Goal: Information Seeking & Learning: Learn about a topic

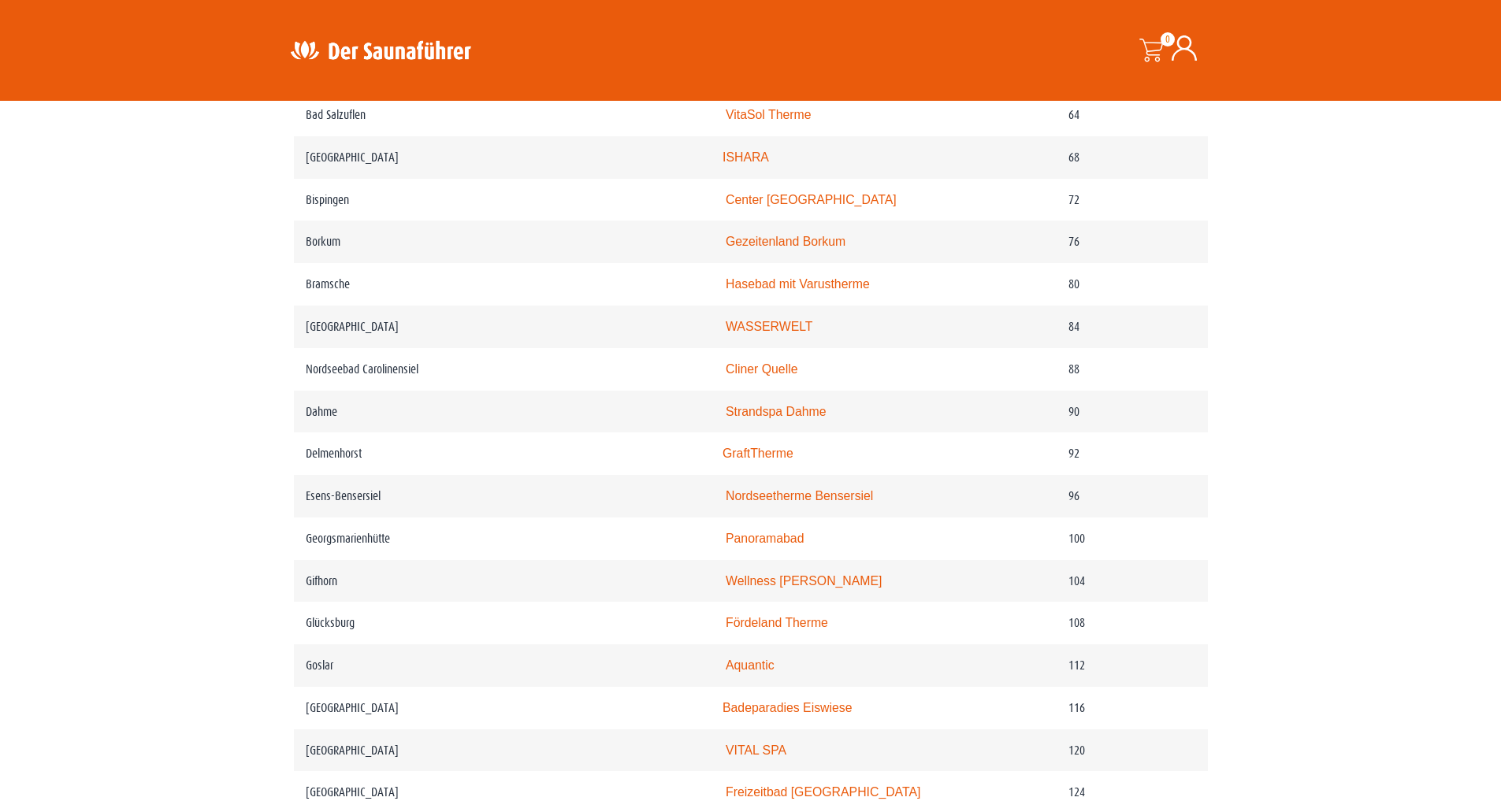
scroll to position [1258, 0]
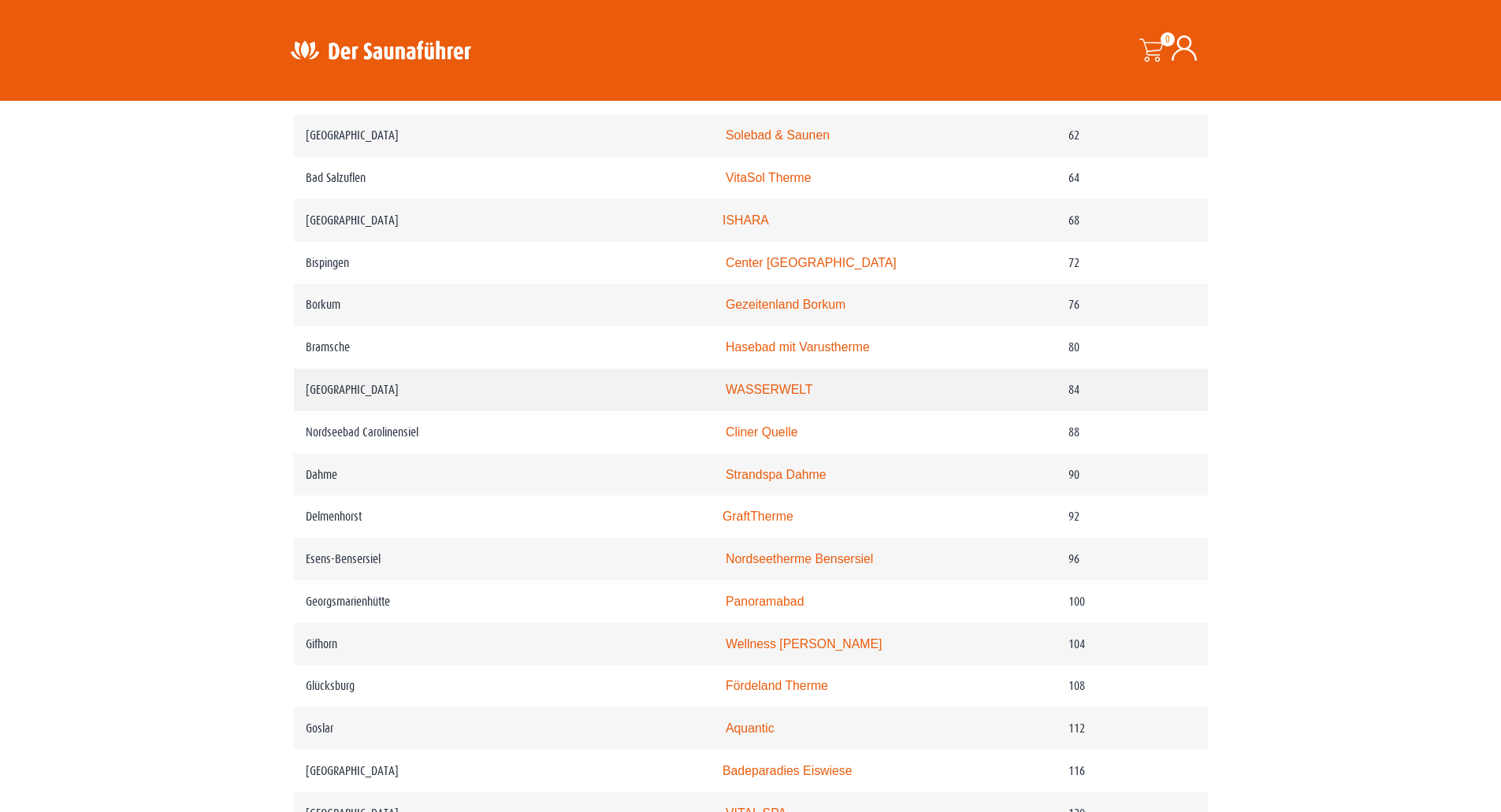
click at [768, 397] on link "WASSERWELT" at bounding box center [769, 389] width 87 height 13
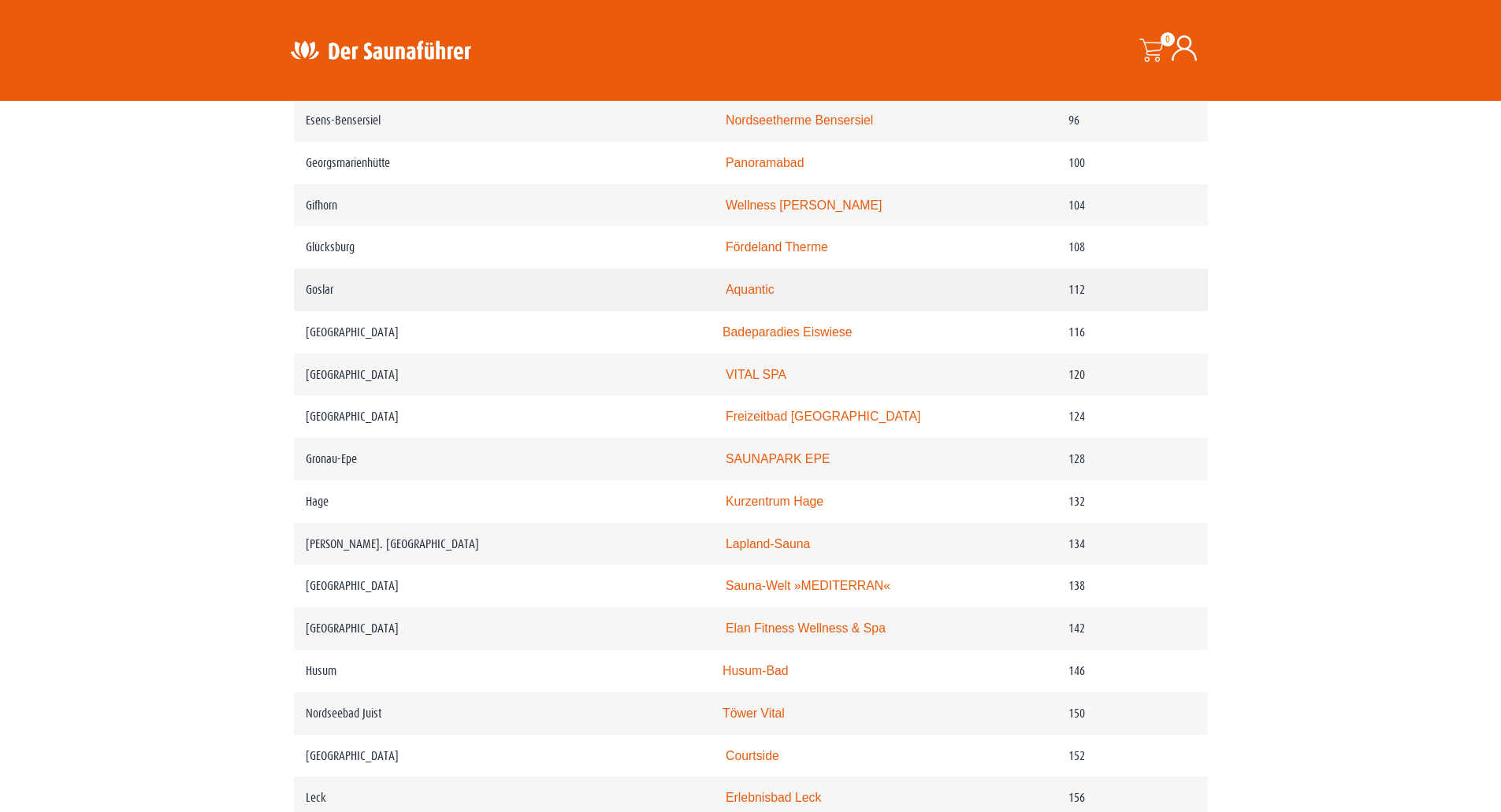
scroll to position [1731, 0]
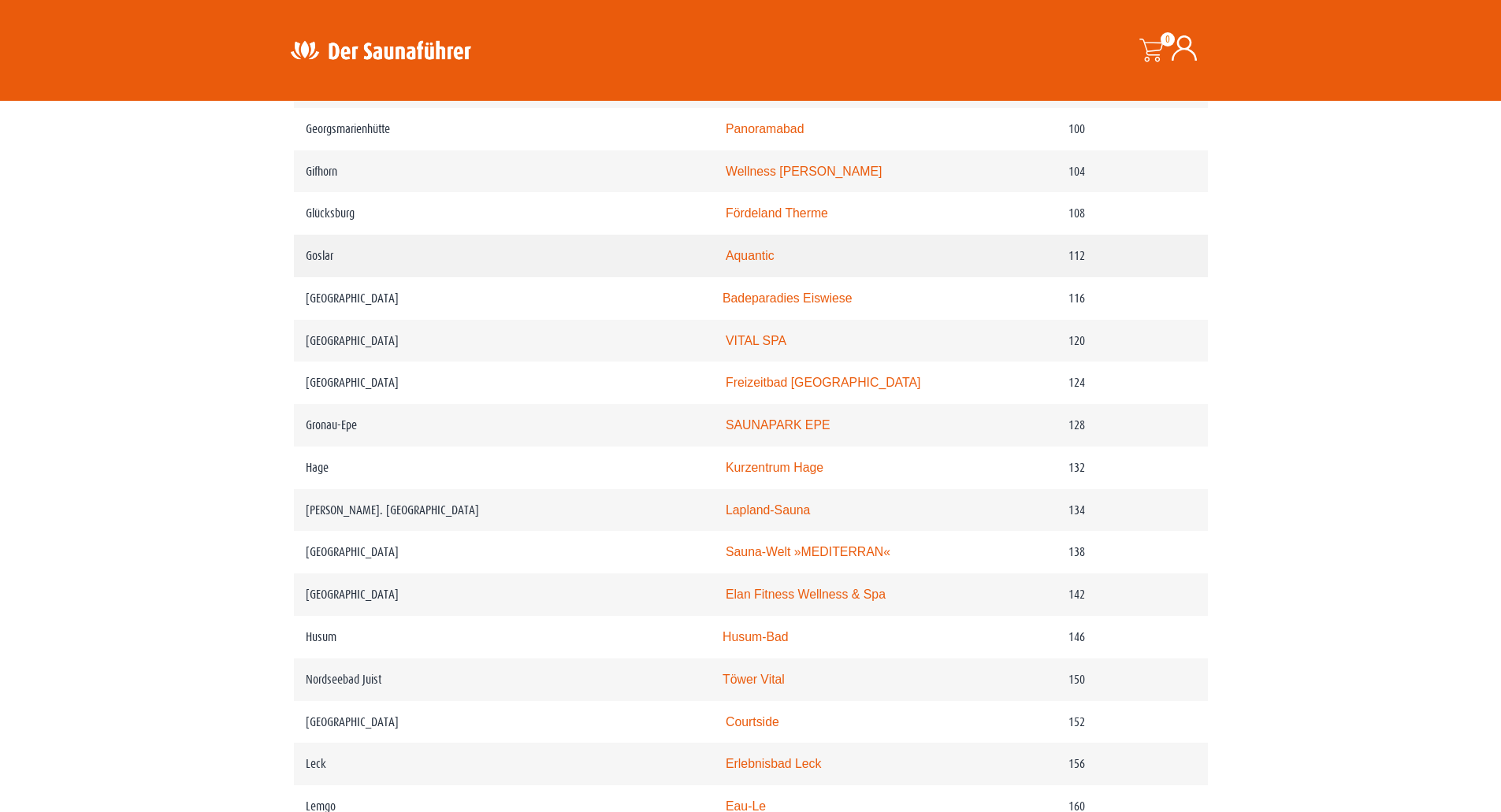
click at [746, 262] on link "Aquantic" at bounding box center [750, 256] width 49 height 13
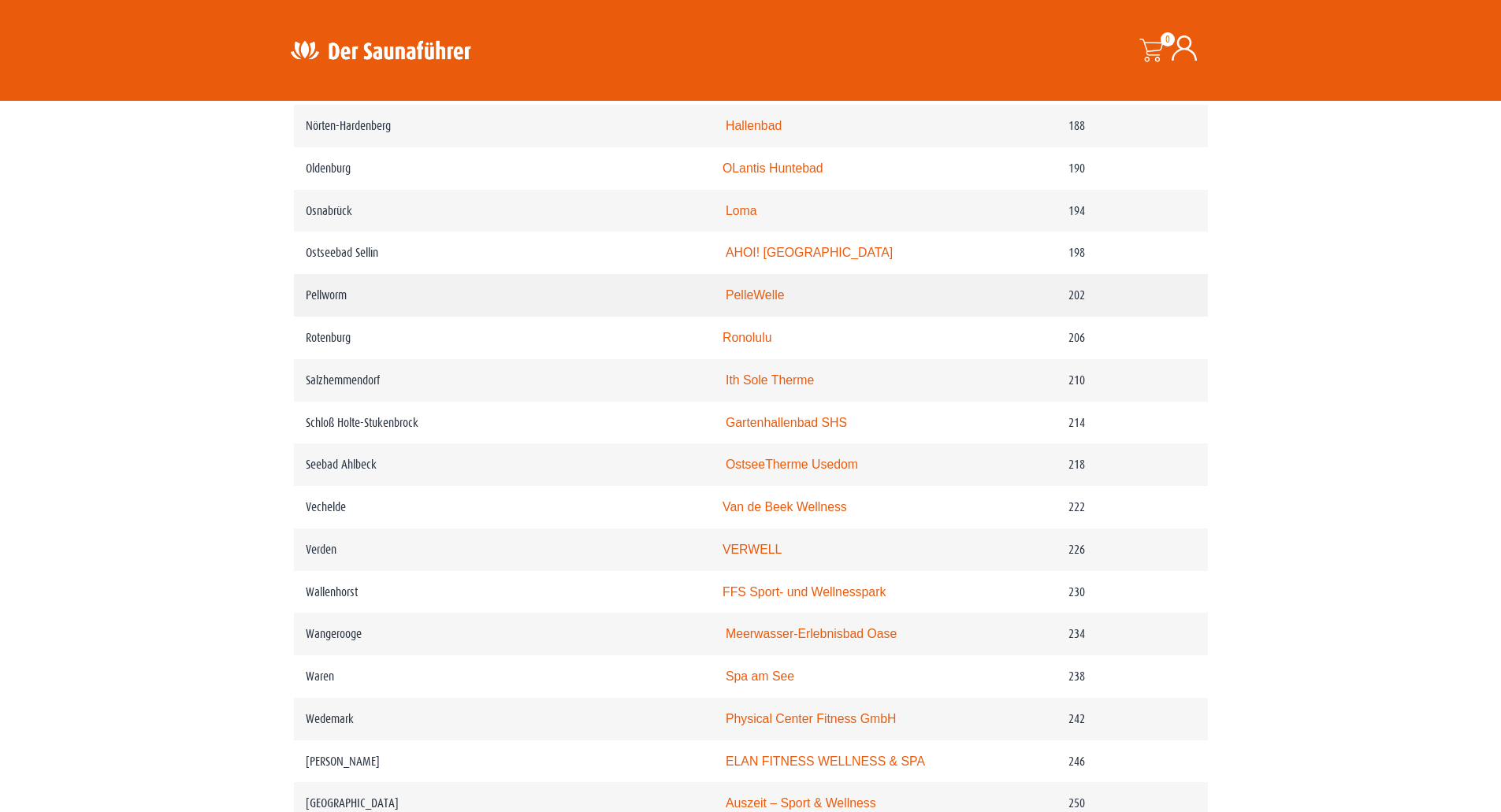
scroll to position [2755, 0]
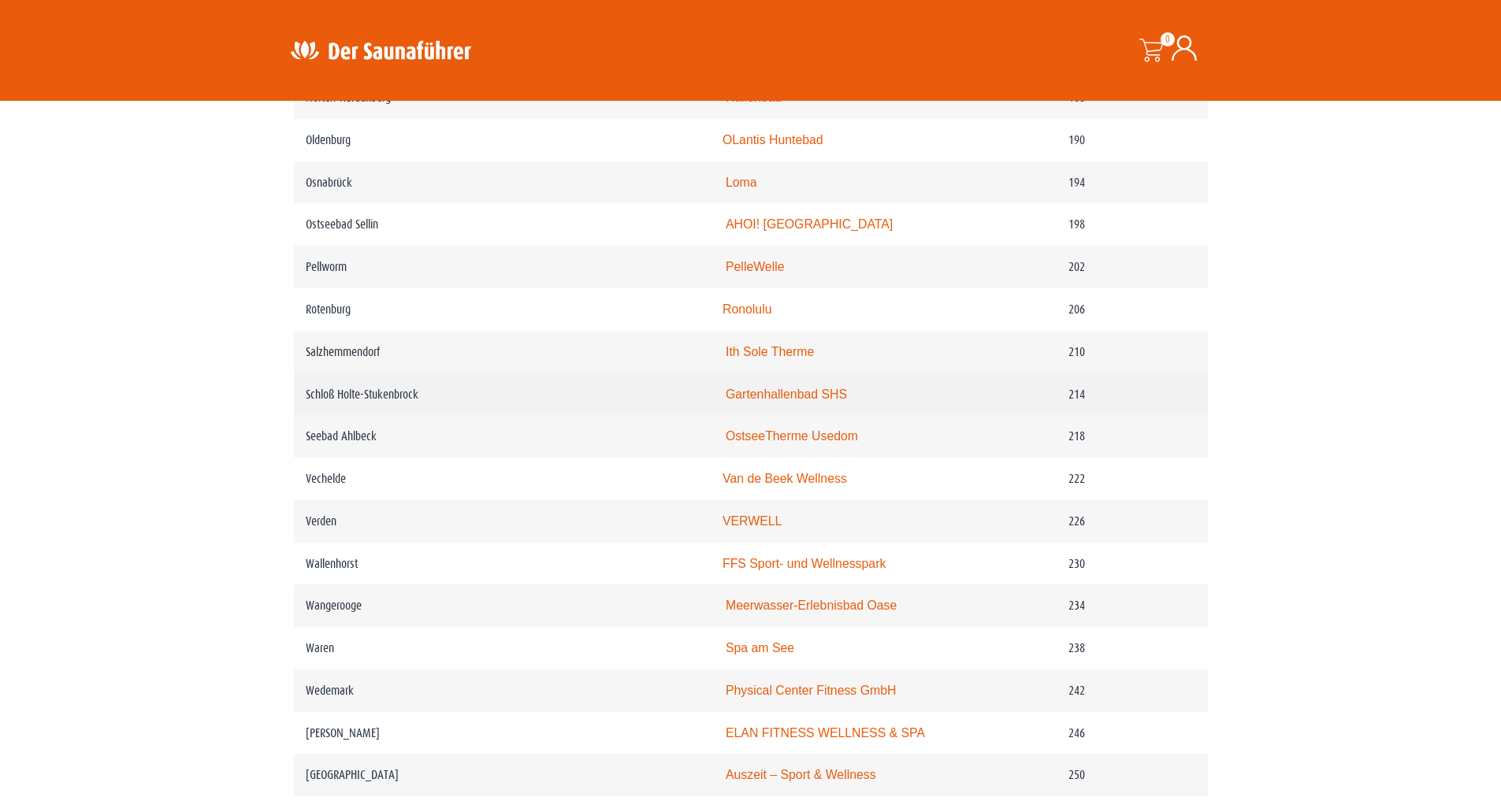
click at [785, 401] on link "Gartenhallenbad SHS" at bounding box center [786, 394] width 121 height 13
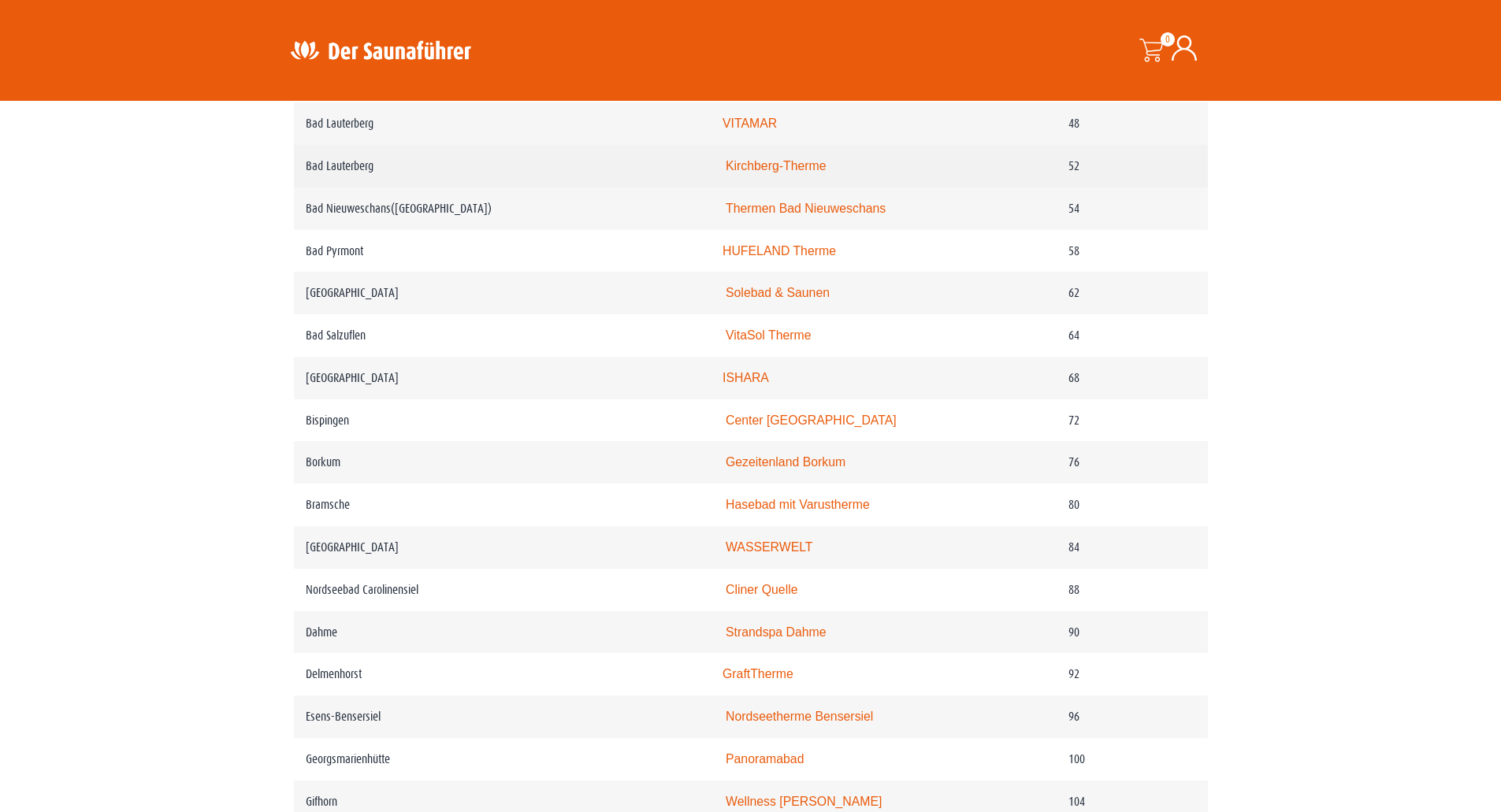
scroll to position [1022, 0]
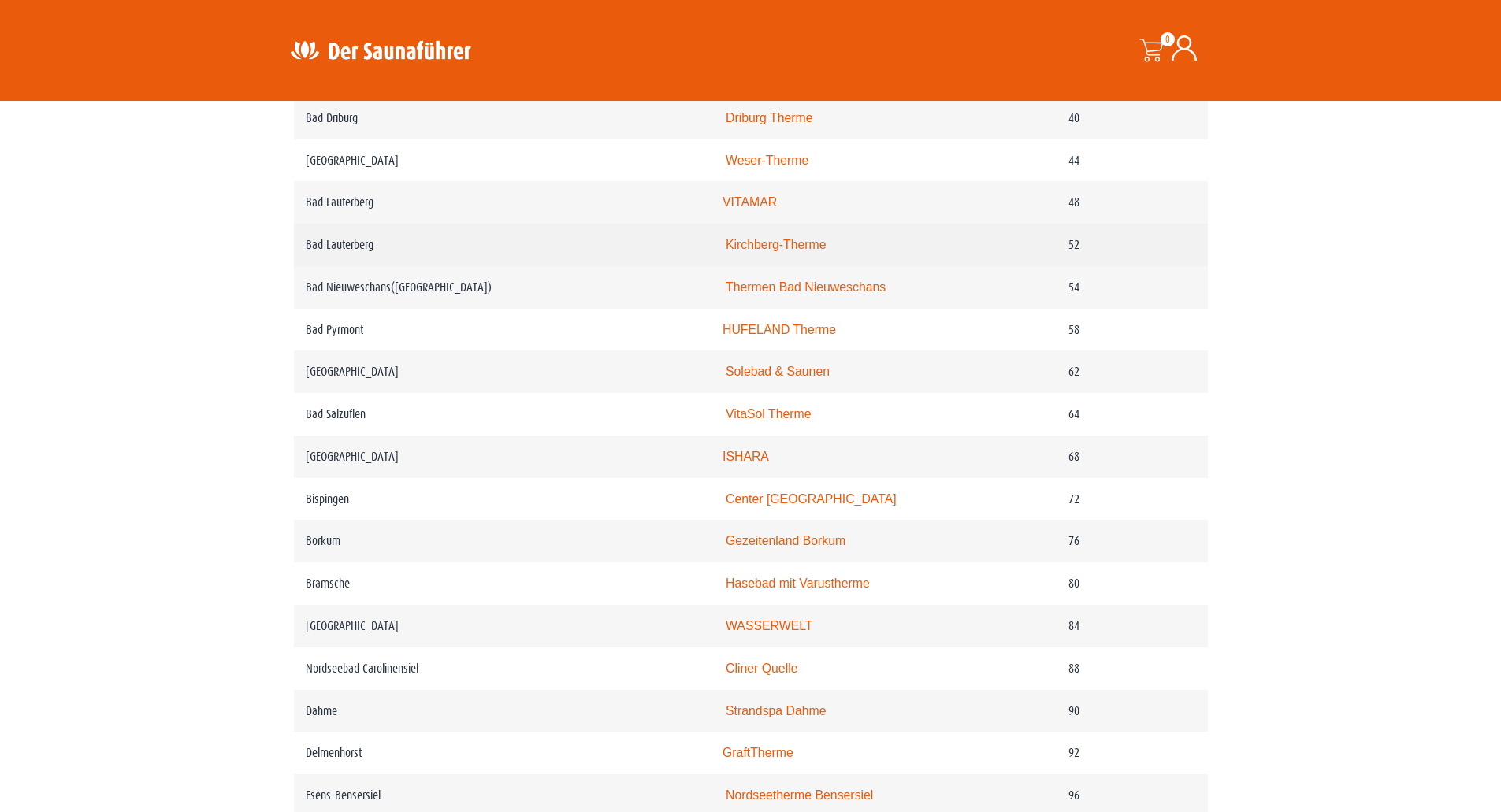
click at [808, 247] on link "Kirchberg-Therme" at bounding box center [776, 244] width 101 height 13
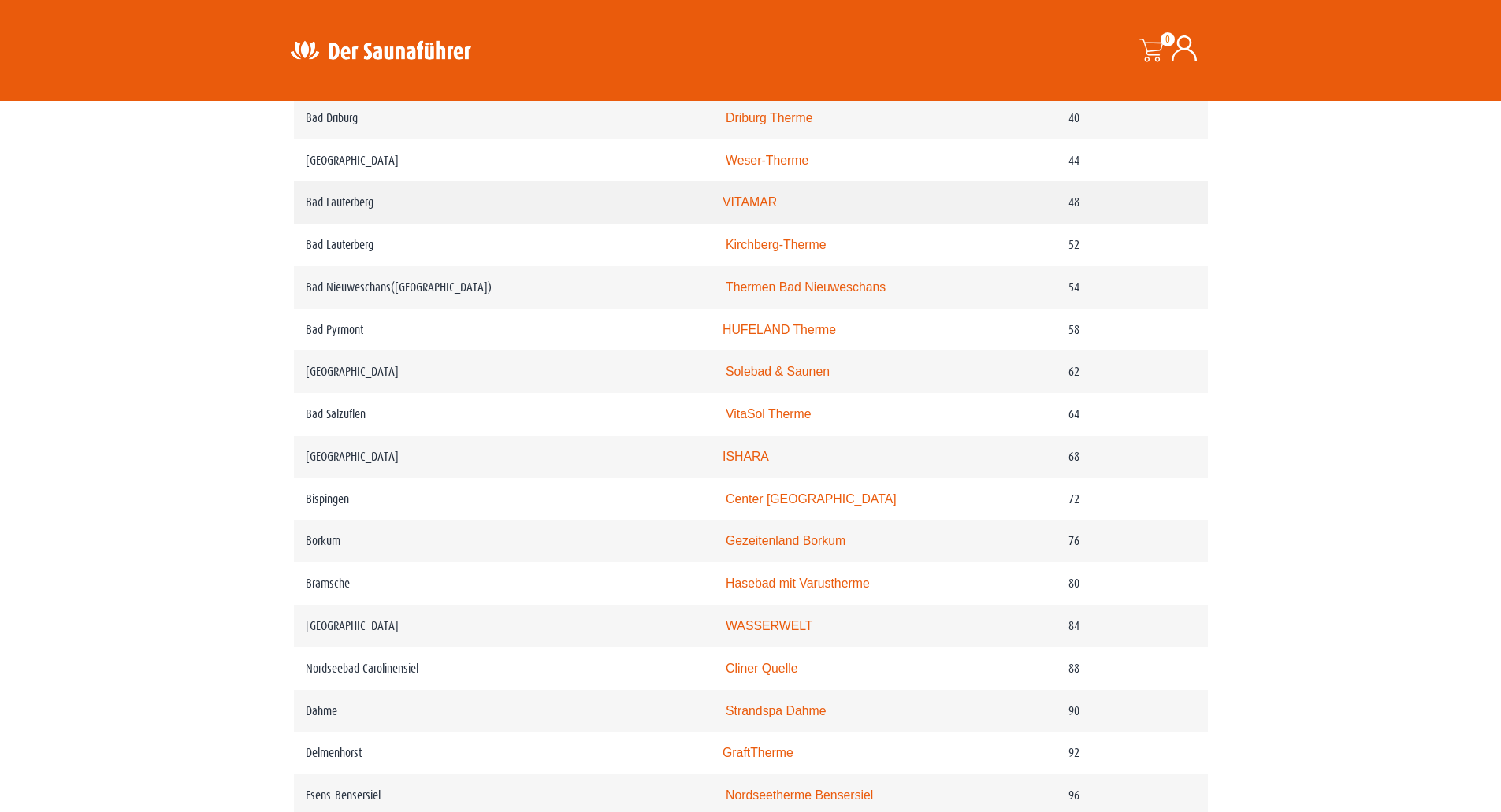
click at [766, 204] on link "VITAMAR" at bounding box center [750, 202] width 54 height 13
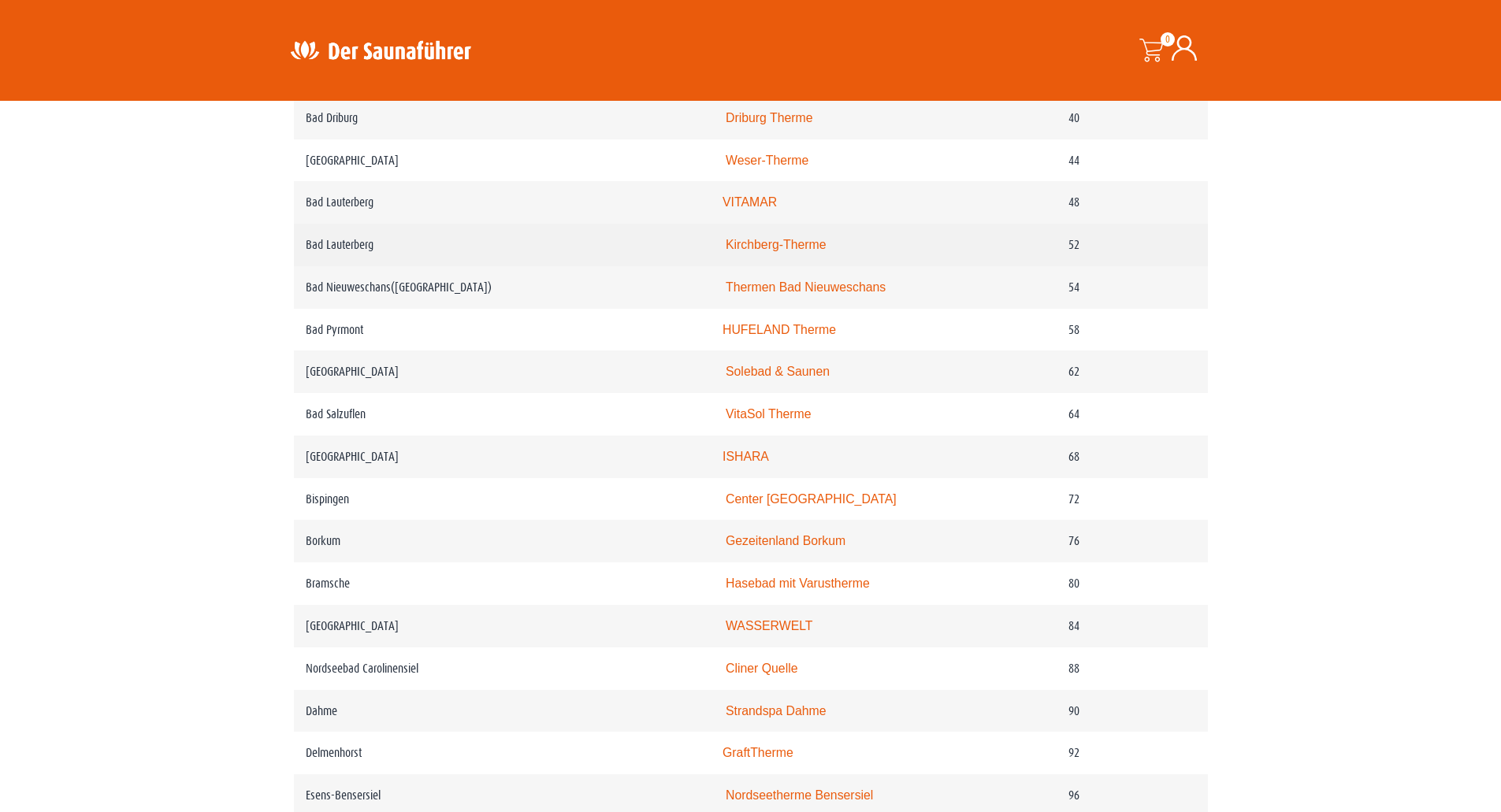
click at [756, 251] on link "Kirchberg-Therme" at bounding box center [776, 244] width 101 height 13
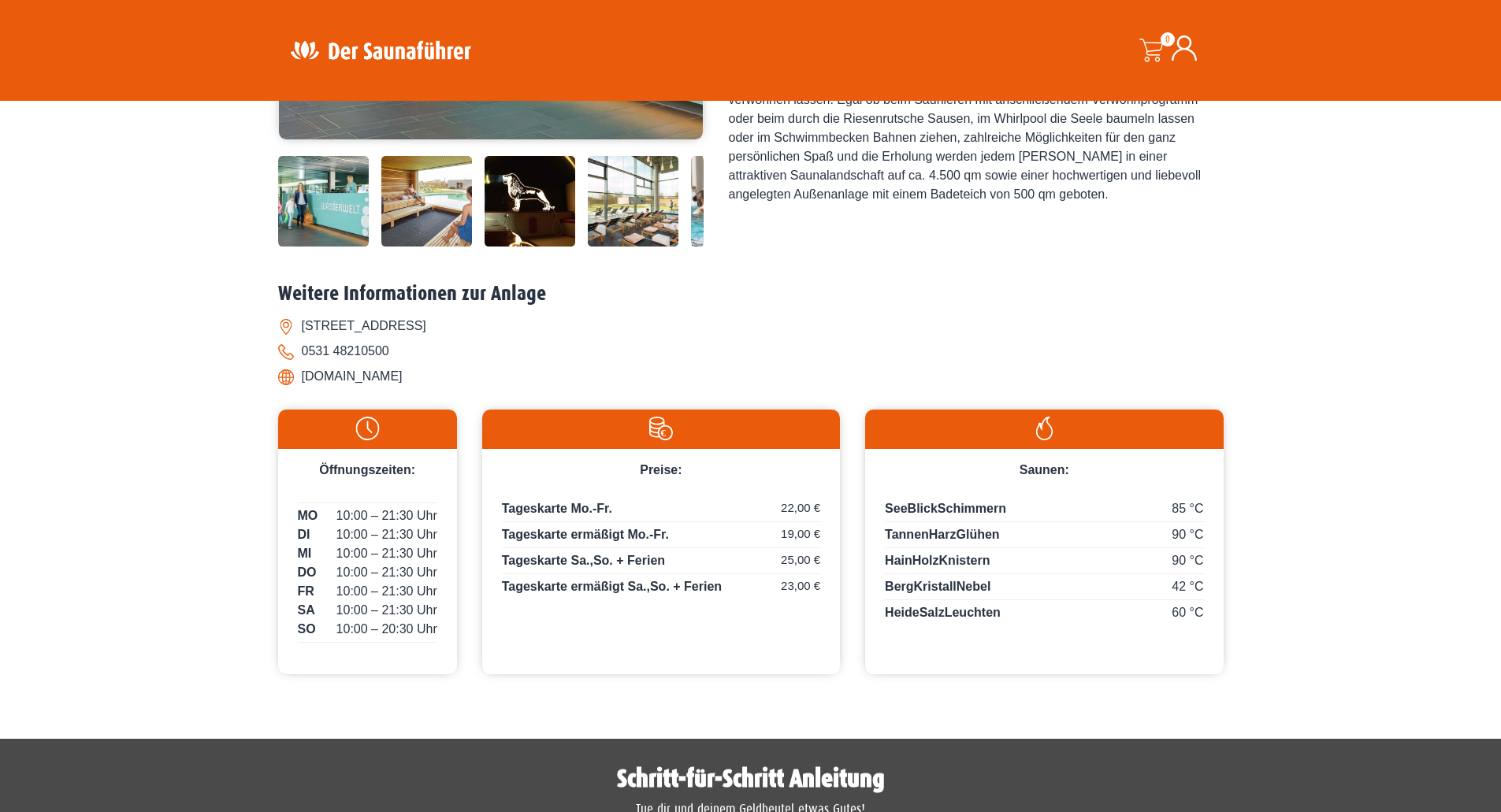
scroll to position [473, 0]
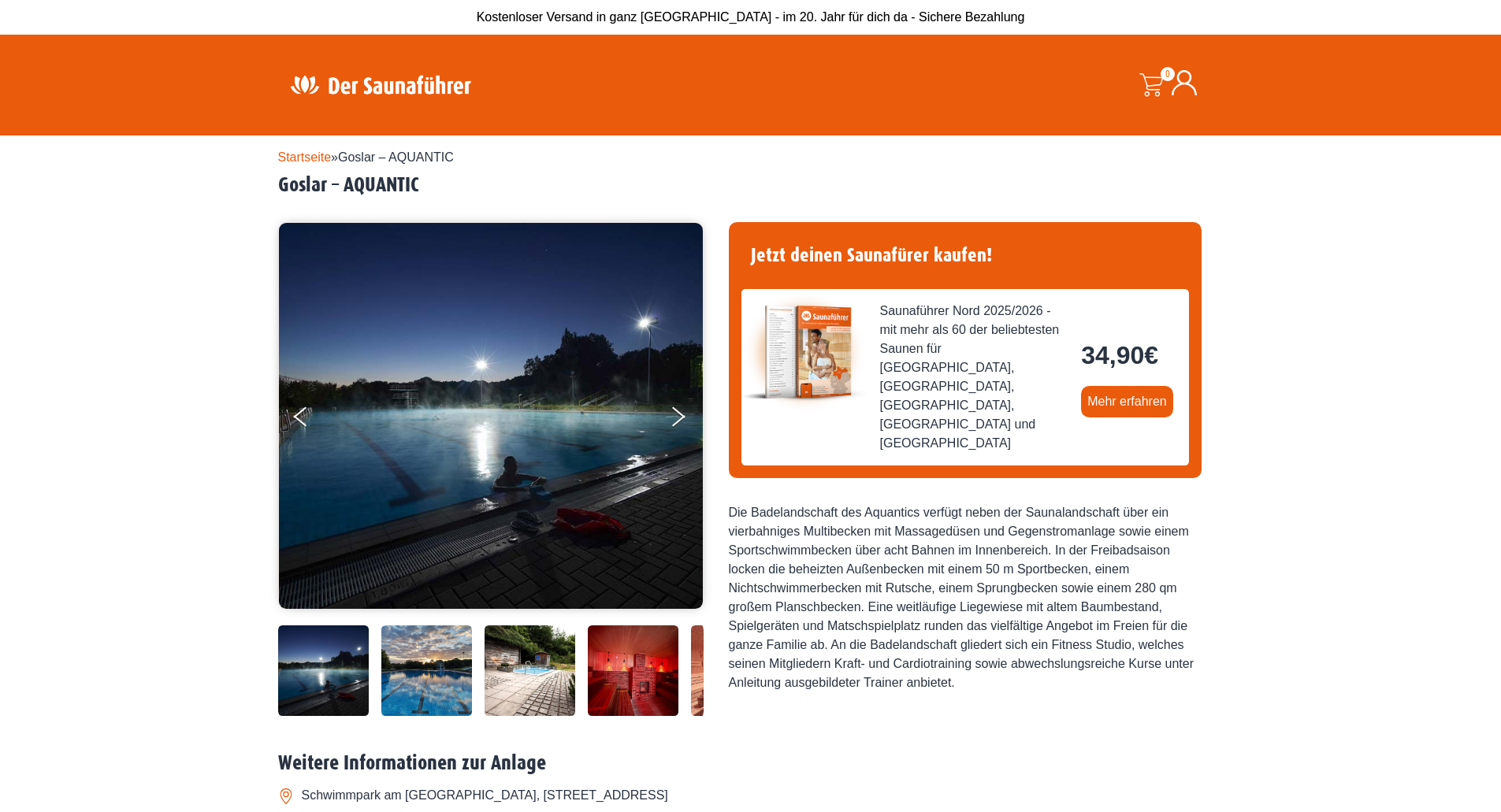
scroll to position [79, 0]
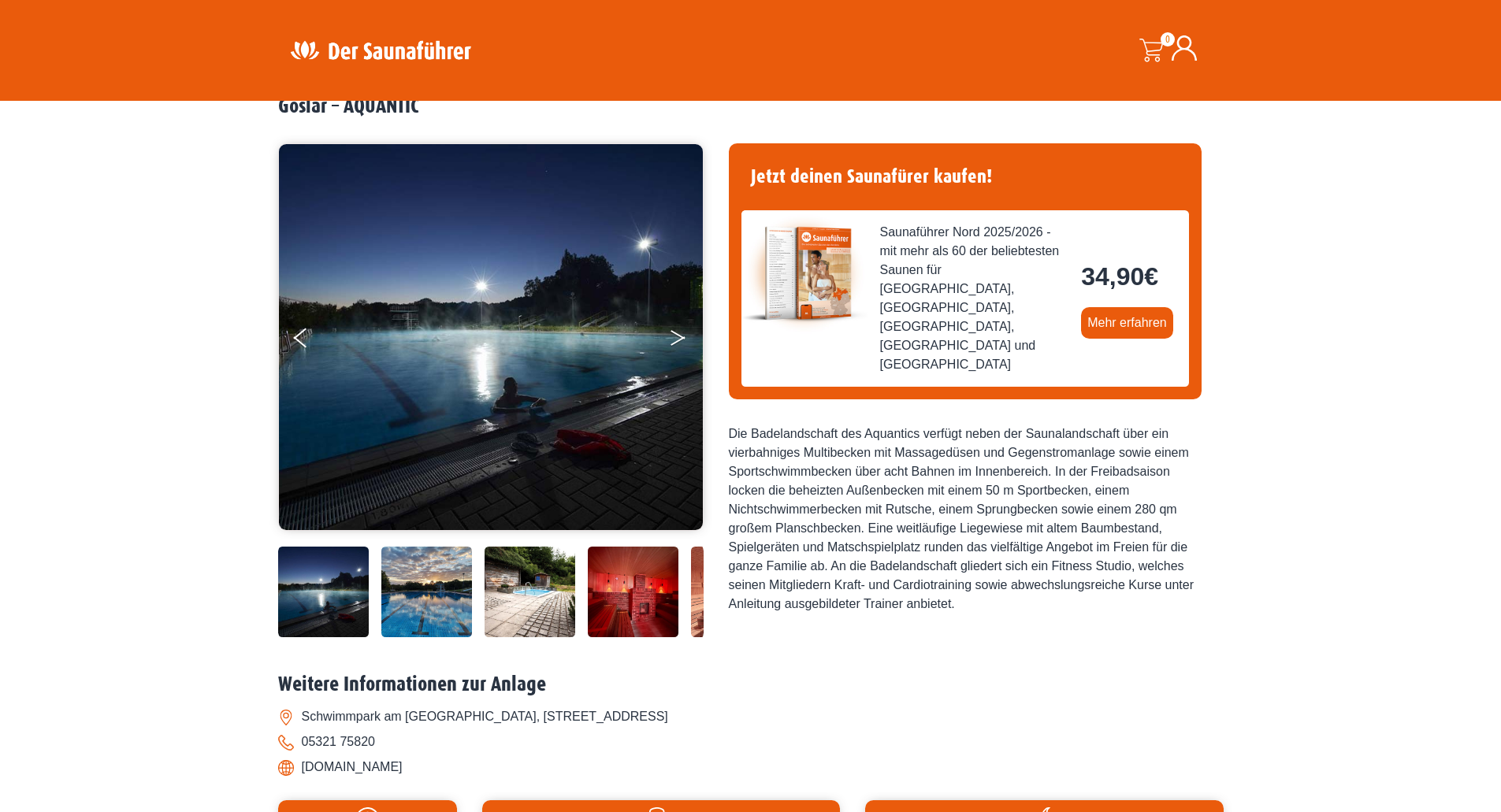
click at [679, 340] on icon "Next" at bounding box center [677, 341] width 14 height 9
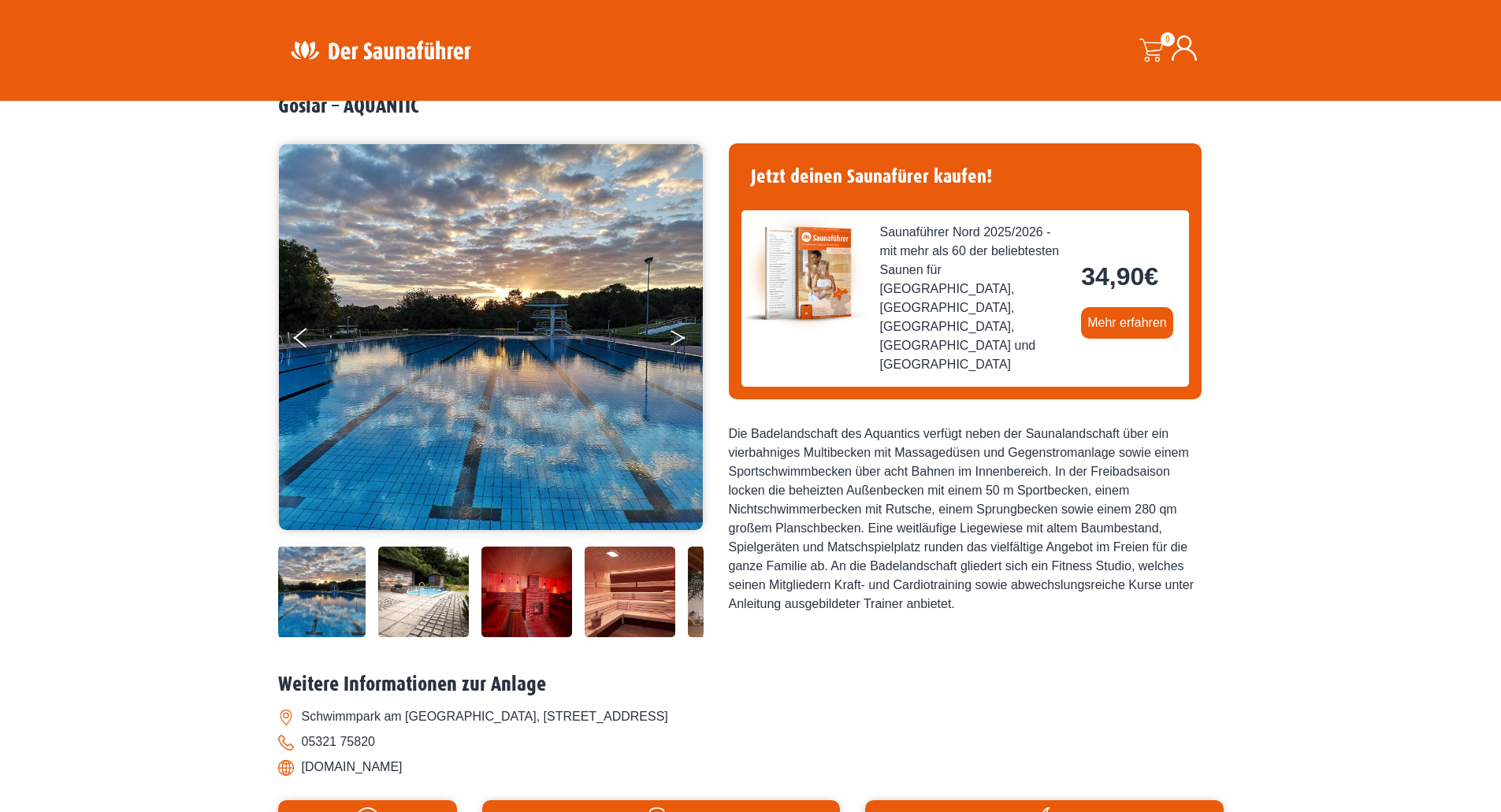
click at [679, 340] on icon "Next" at bounding box center [677, 341] width 14 height 9
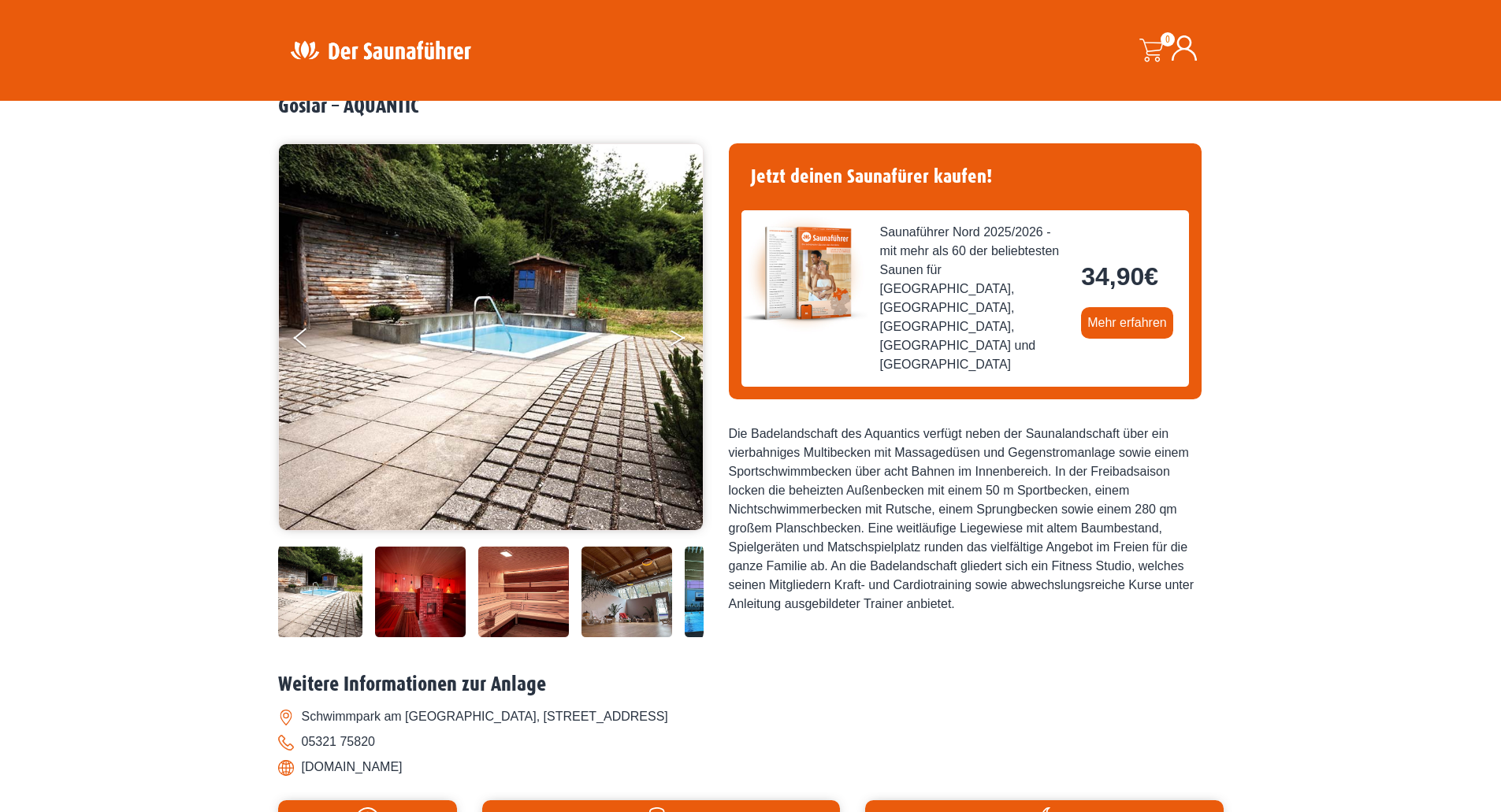
click at [679, 340] on icon "Next" at bounding box center [677, 341] width 14 height 9
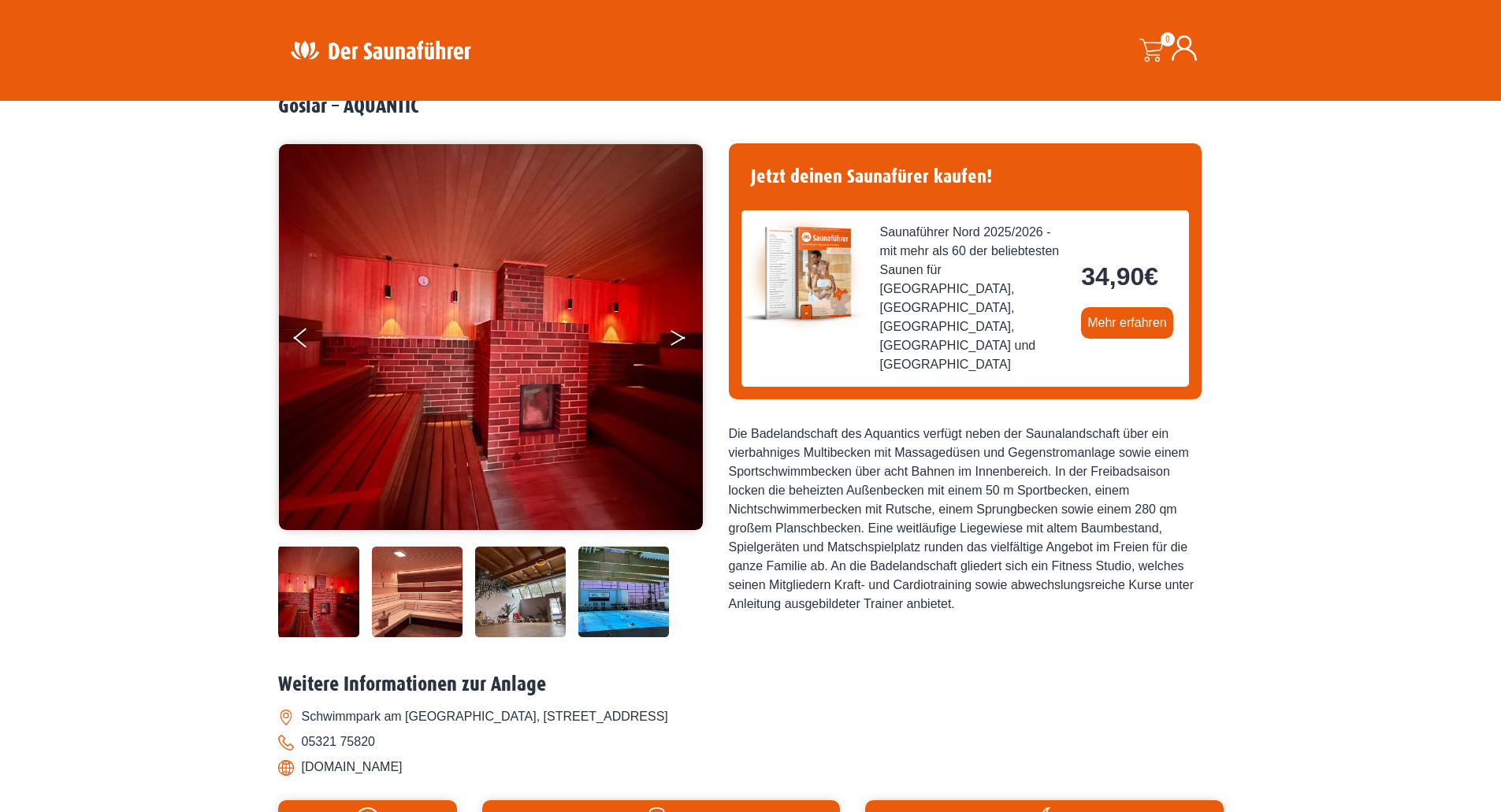
click at [679, 340] on icon "Next" at bounding box center [677, 341] width 14 height 9
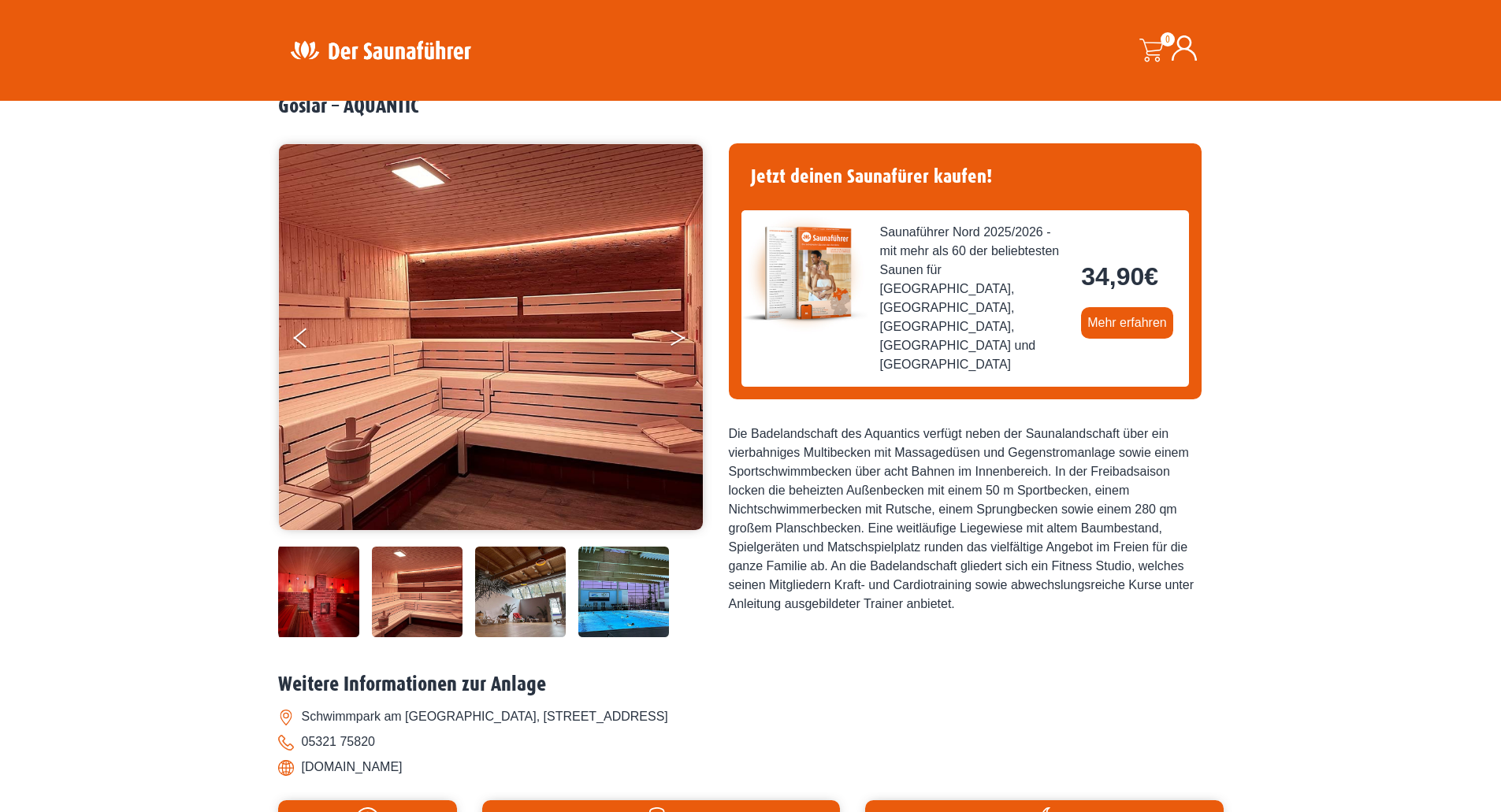
click at [679, 340] on icon "Next" at bounding box center [677, 341] width 14 height 9
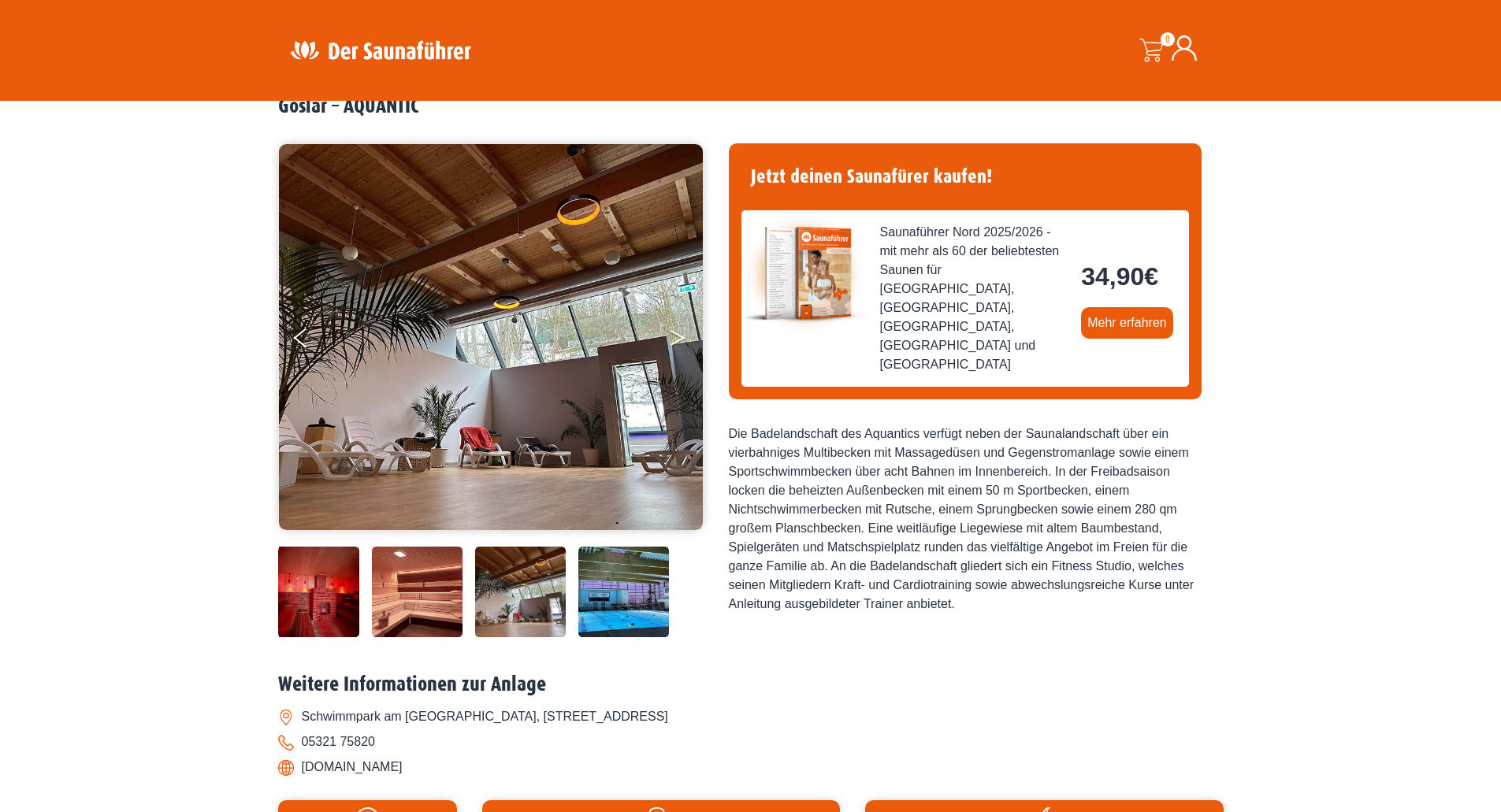
click at [679, 340] on icon "Next" at bounding box center [677, 341] width 14 height 9
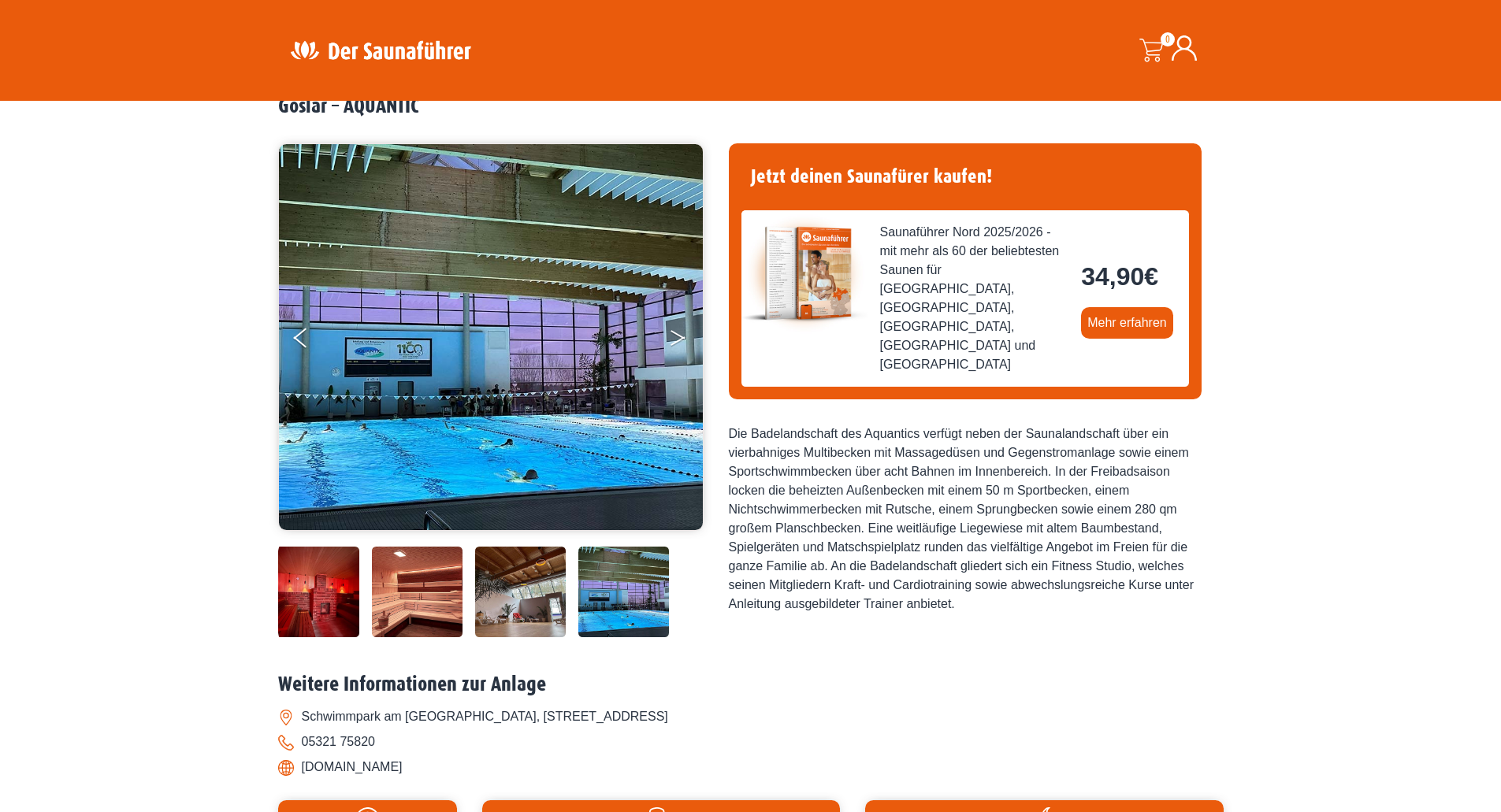
click at [679, 340] on icon "Next" at bounding box center [677, 341] width 14 height 9
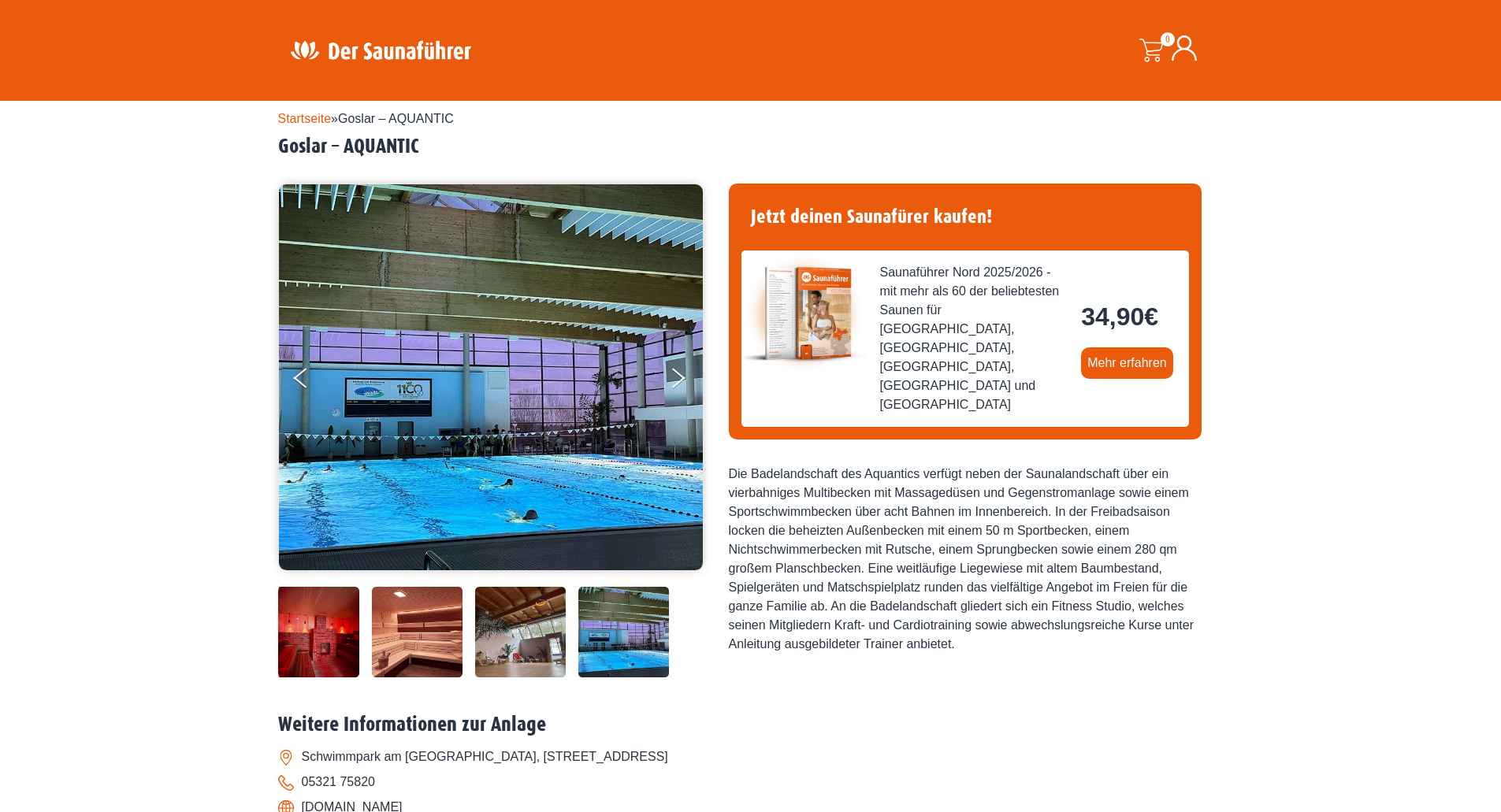
scroll to position [0, 0]
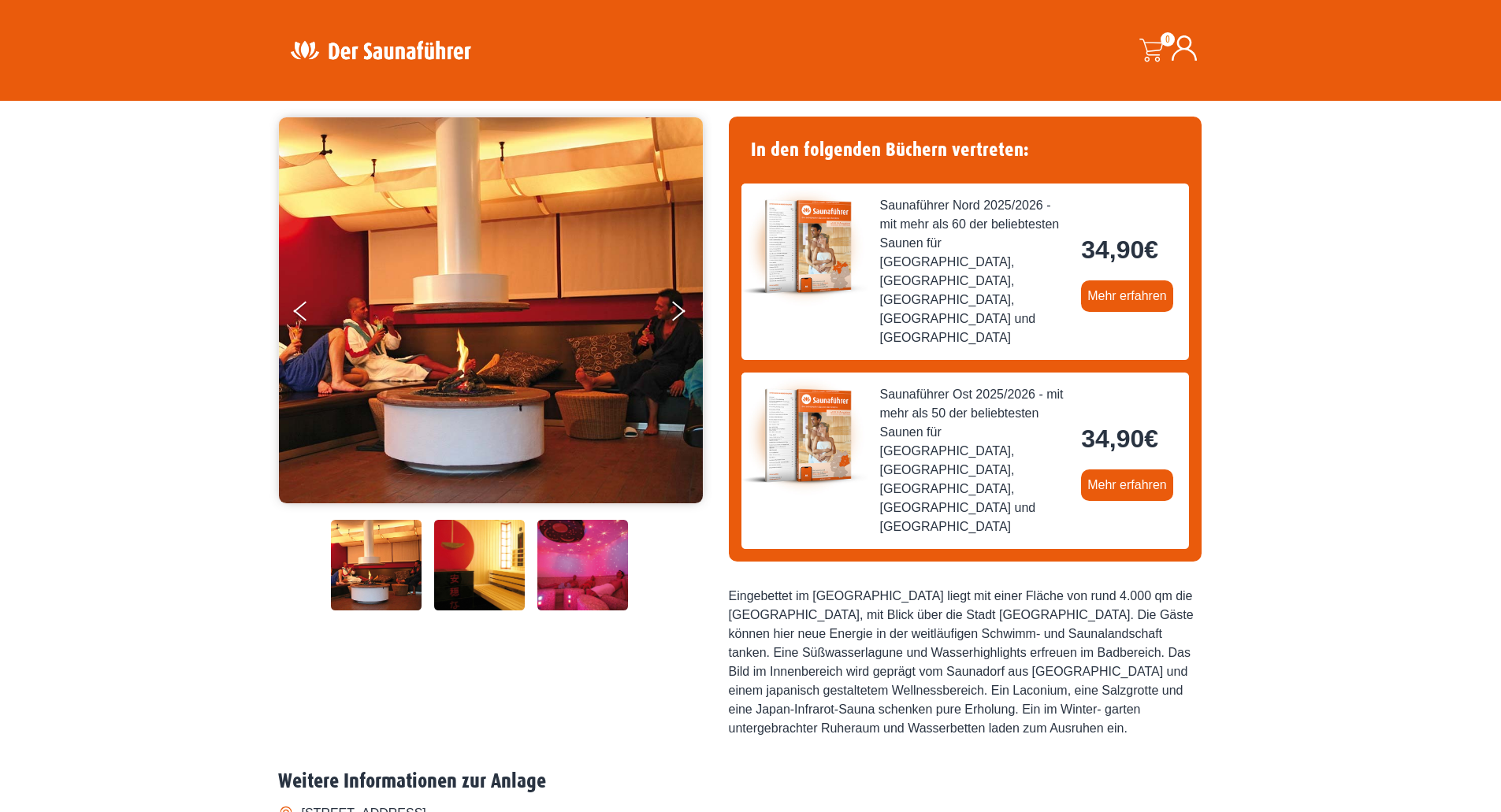
scroll to position [394, 0]
